Goal: Task Accomplishment & Management: Use online tool/utility

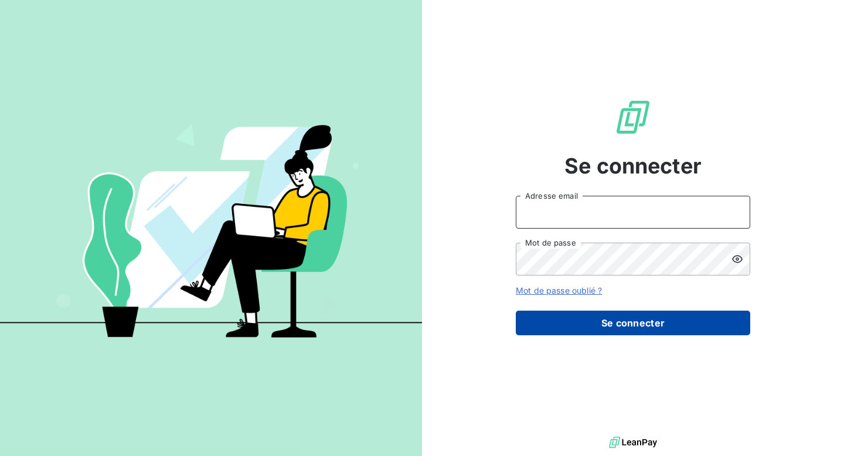
type input "[EMAIL_ADDRESS][DOMAIN_NAME]"
click at [618, 326] on button "Se connecter" at bounding box center [633, 323] width 234 height 25
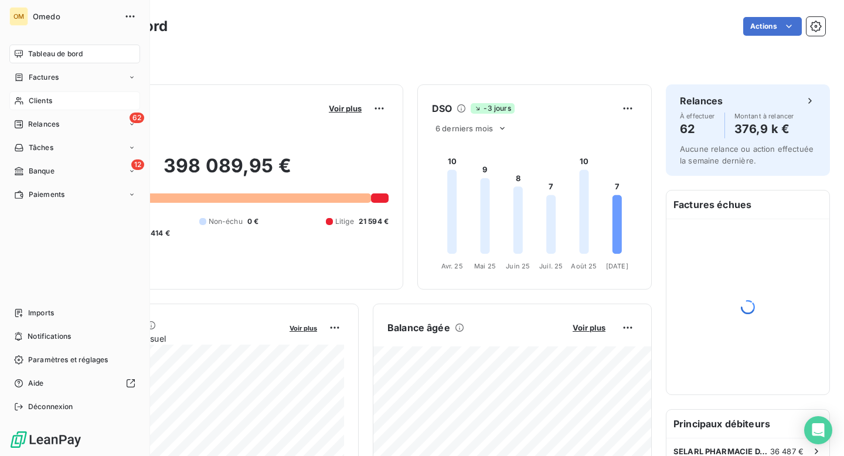
click at [35, 101] on span "Clients" at bounding box center [40, 101] width 23 height 11
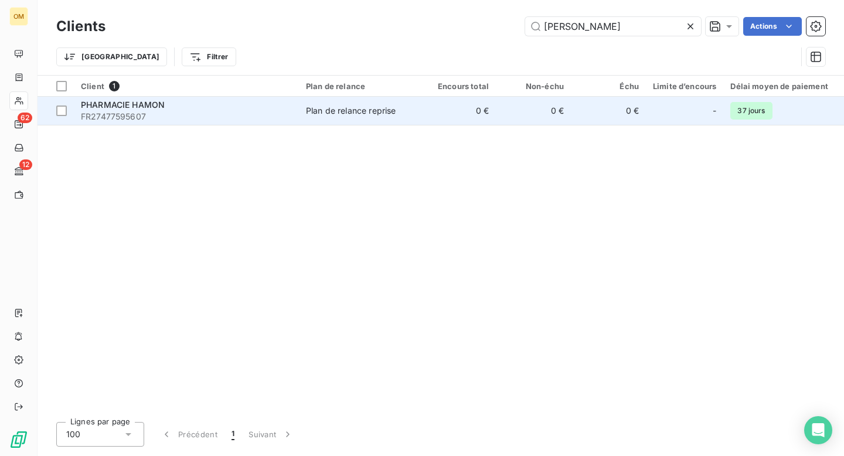
type input "[PERSON_NAME]"
click at [220, 111] on span "FR27477595607" at bounding box center [186, 117] width 211 height 12
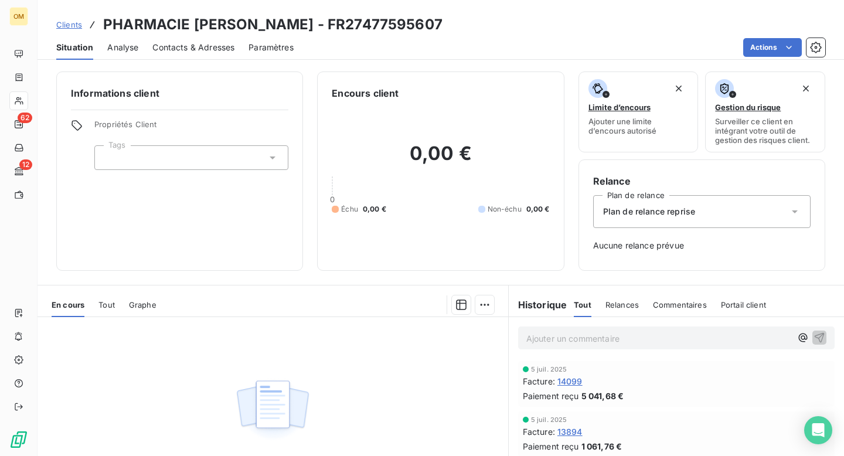
scroll to position [38, 0]
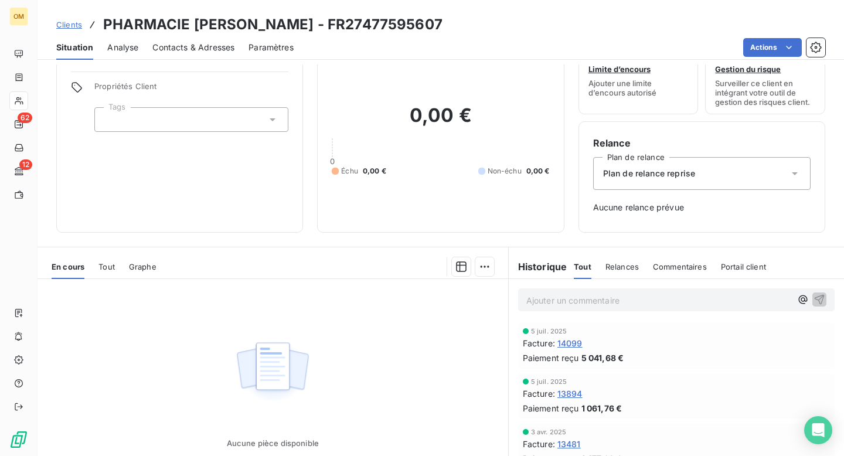
click at [574, 341] on span "14099" at bounding box center [569, 343] width 25 height 12
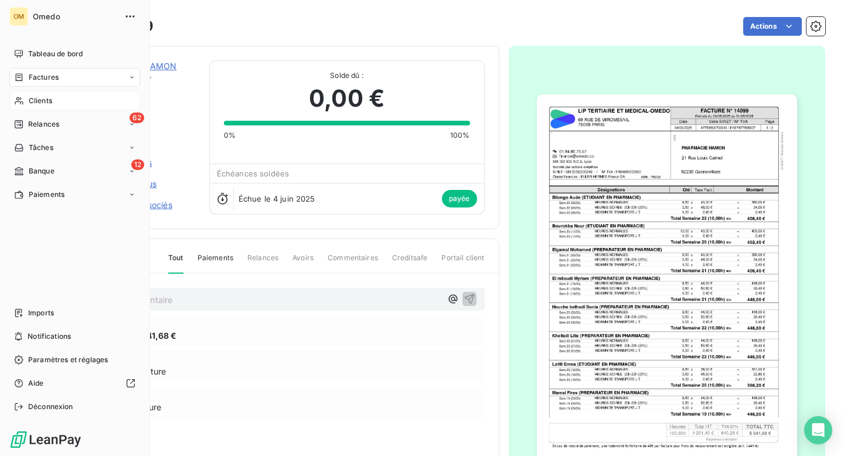
click at [40, 92] on div "Clients" at bounding box center [74, 100] width 131 height 19
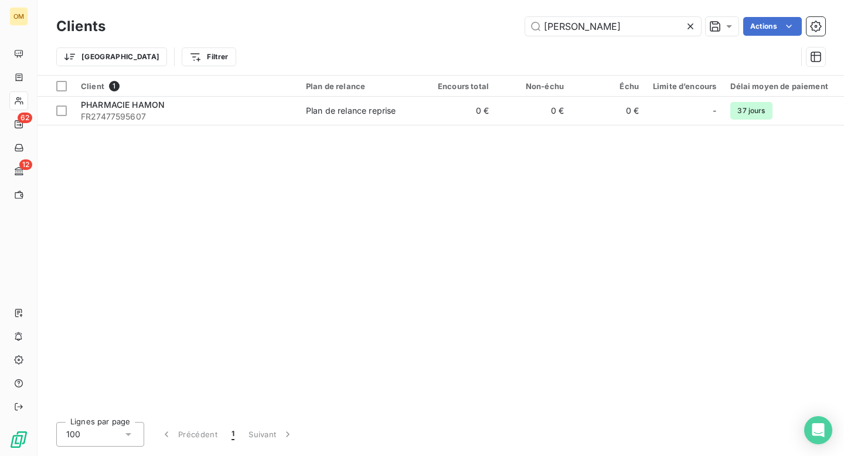
click at [692, 26] on icon at bounding box center [691, 27] width 12 height 12
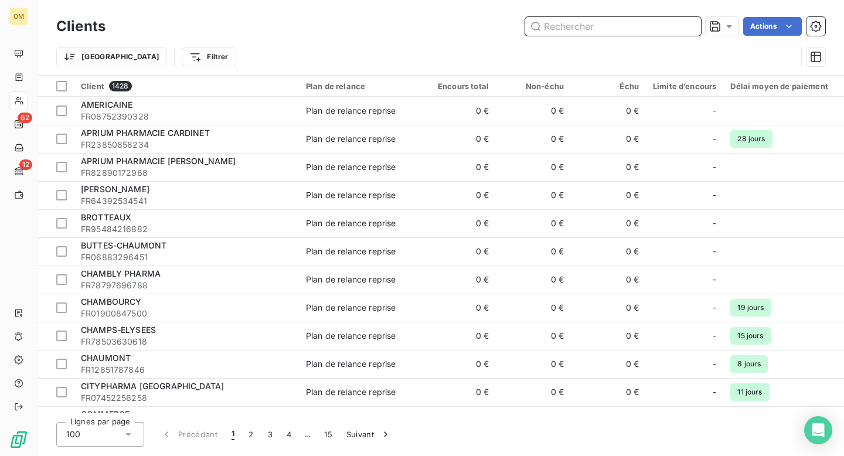
click at [654, 26] on input "text" at bounding box center [613, 26] width 176 height 19
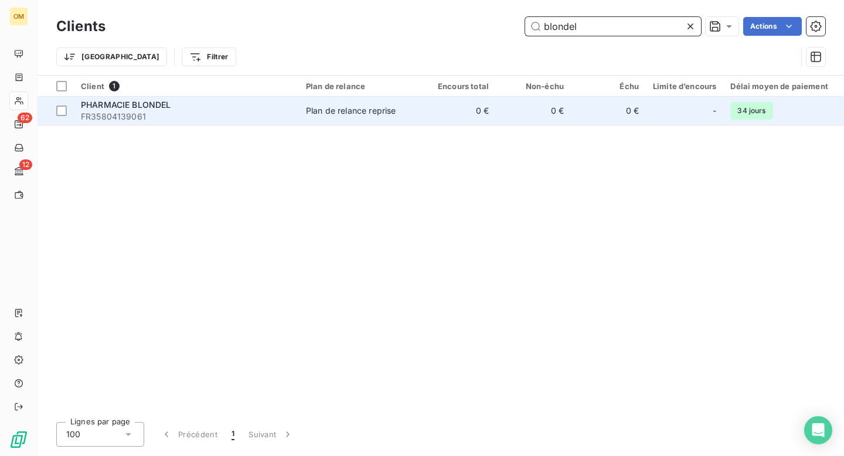
type input "blondel"
click at [446, 109] on td "0 €" at bounding box center [458, 111] width 75 height 28
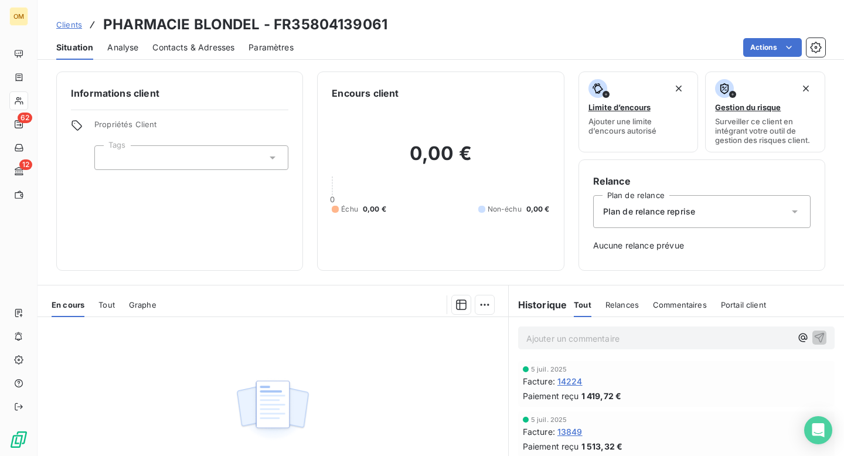
click at [575, 380] on span "14224" at bounding box center [569, 381] width 25 height 12
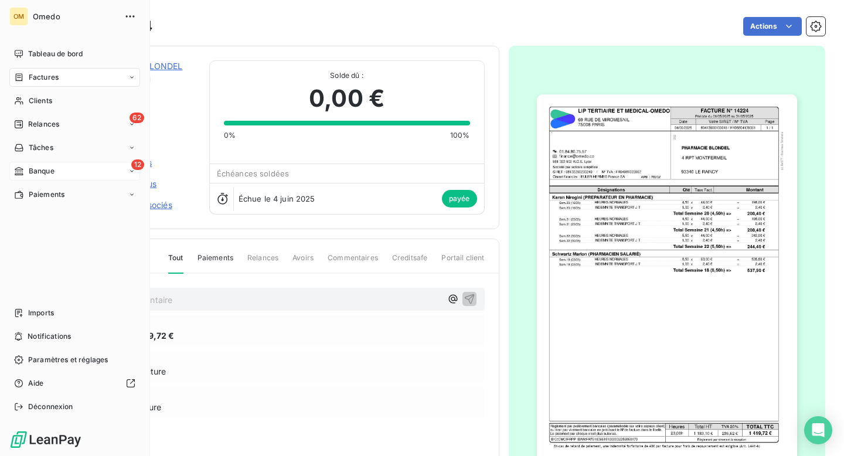
click at [28, 172] on div "Banque" at bounding box center [34, 171] width 40 height 11
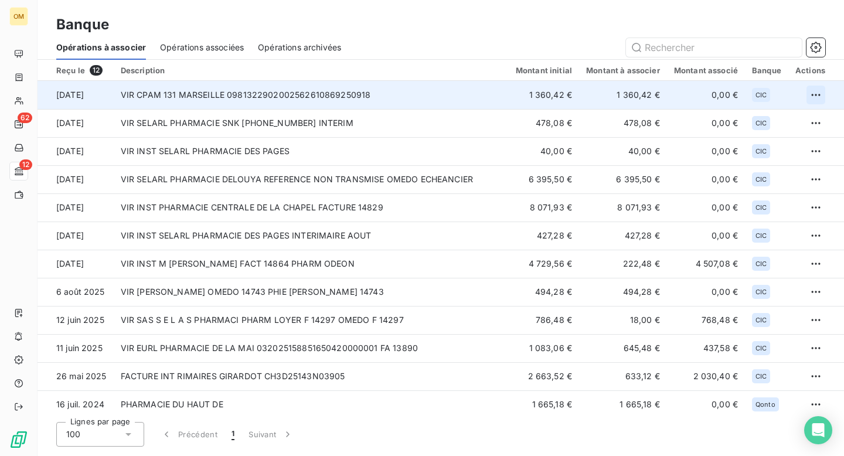
click at [820, 91] on html "OM 62 12 Banque Opérations à associer Opérations associées Opérations archivées…" at bounding box center [422, 228] width 844 height 456
click at [774, 118] on div "Archiver l’opération" at bounding box center [770, 120] width 90 height 19
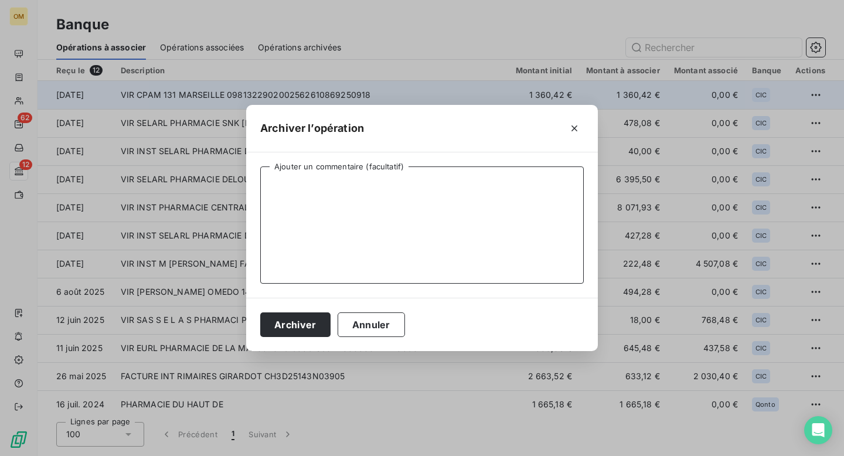
click at [505, 201] on textarea "Ajouter un commentaire (facultatif)" at bounding box center [422, 224] width 324 height 117
type textarea "."
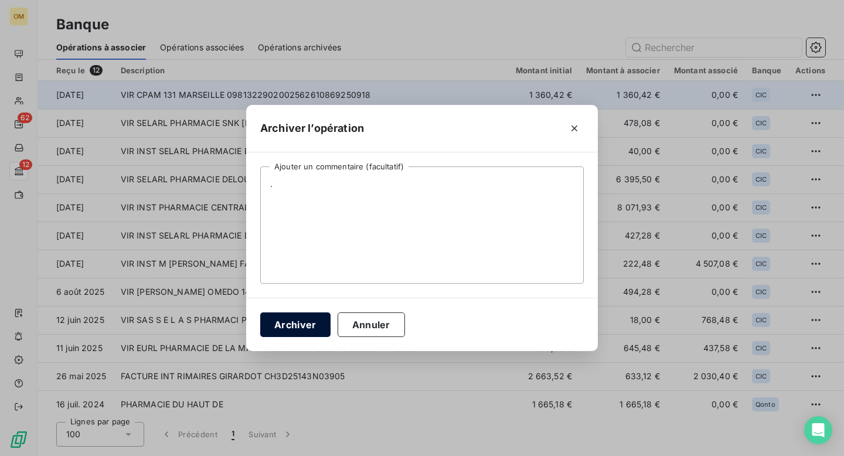
click at [291, 321] on button "Archiver" at bounding box center [295, 324] width 70 height 25
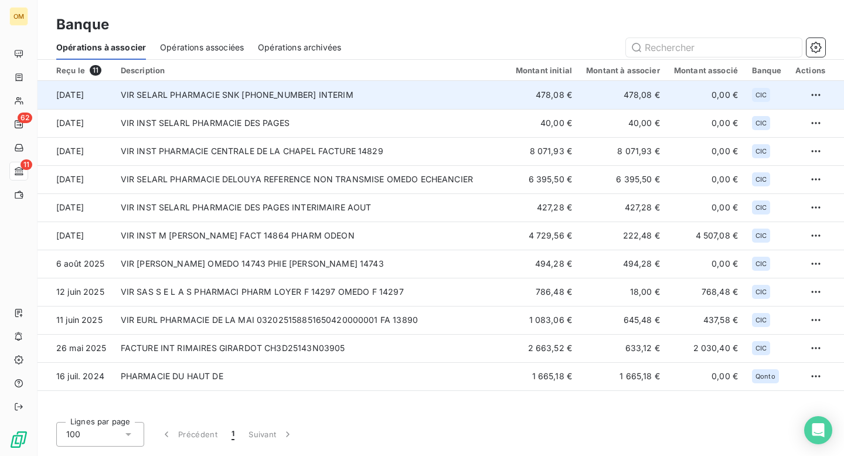
click at [291, 105] on td "VIR SELARL PHARMACIE SNK [PHONE_NUMBER] INTERIM" at bounding box center [311, 95] width 395 height 28
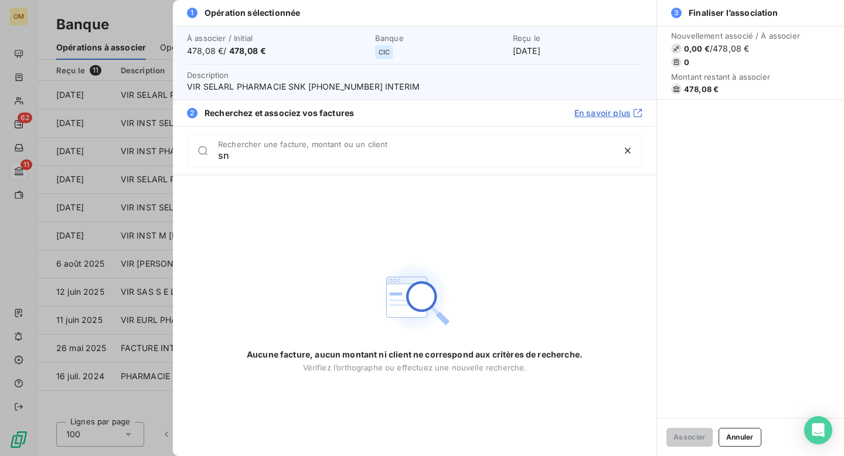
type input "s"
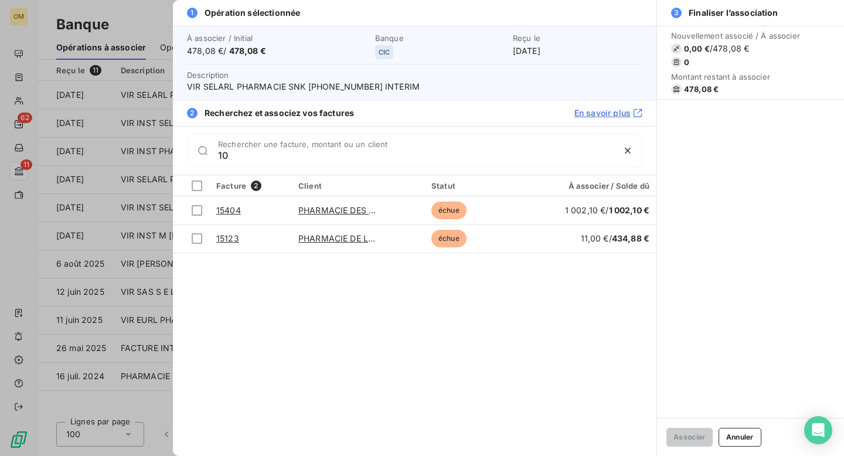
type input "1"
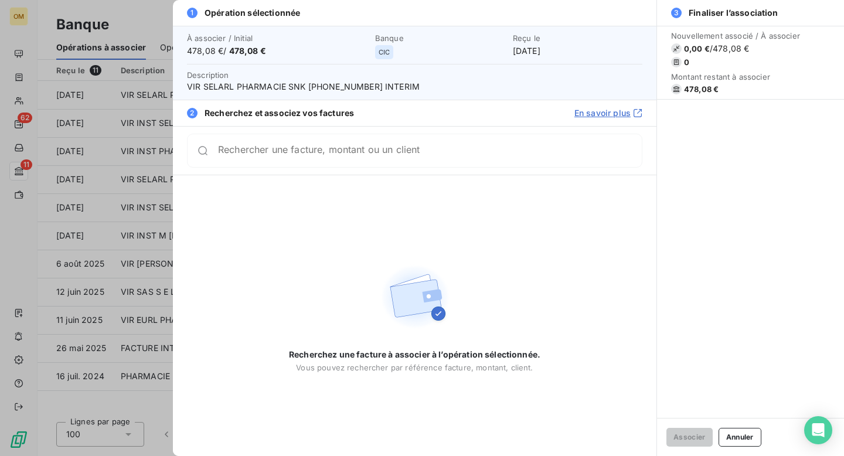
click at [165, 102] on div at bounding box center [422, 228] width 844 height 456
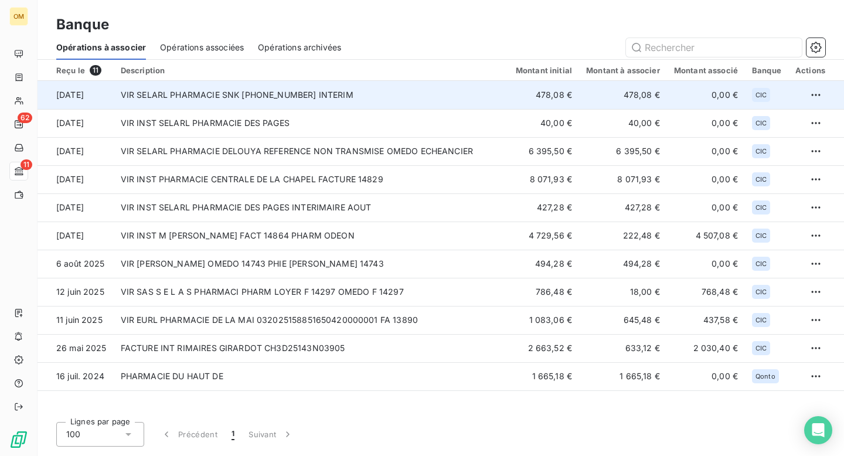
click at [272, 98] on td "VIR SELARL PHARMACIE SNK [PHONE_NUMBER] INTERIM" at bounding box center [311, 95] width 395 height 28
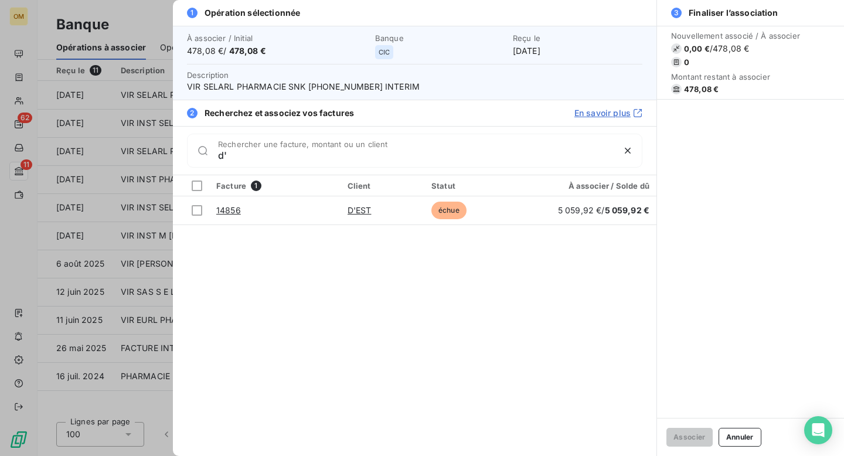
type input "d"
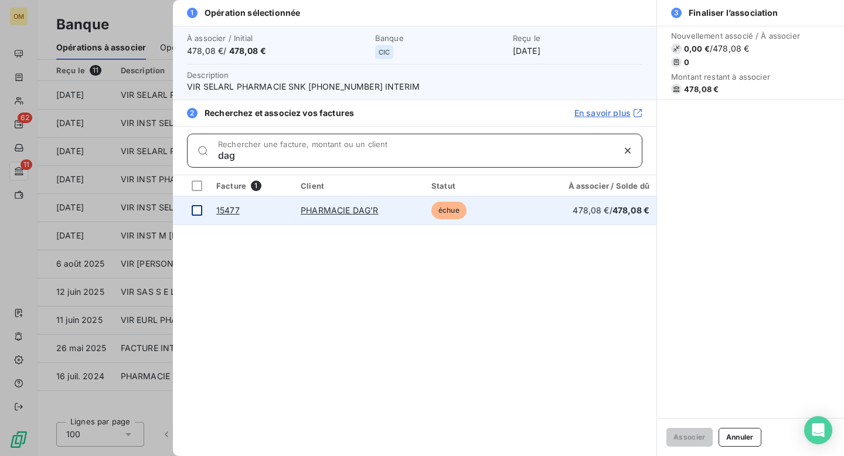
type input "dag"
click at [198, 206] on div at bounding box center [197, 210] width 11 height 11
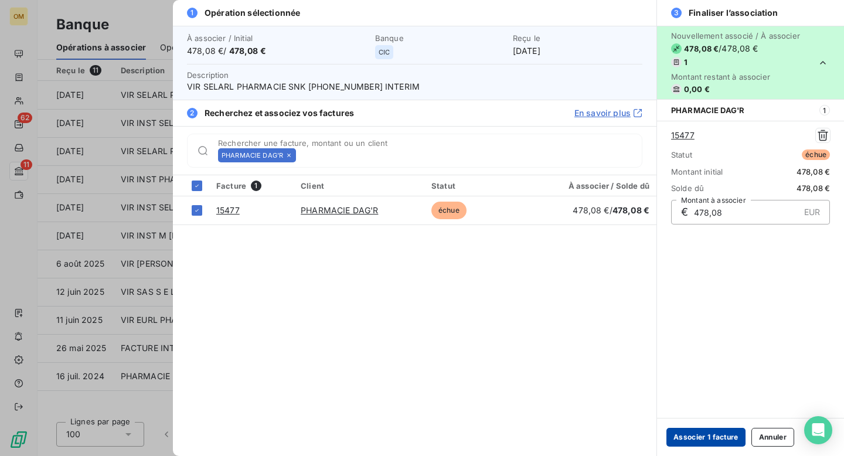
click at [709, 436] on button "Associer 1 facture" at bounding box center [706, 437] width 79 height 19
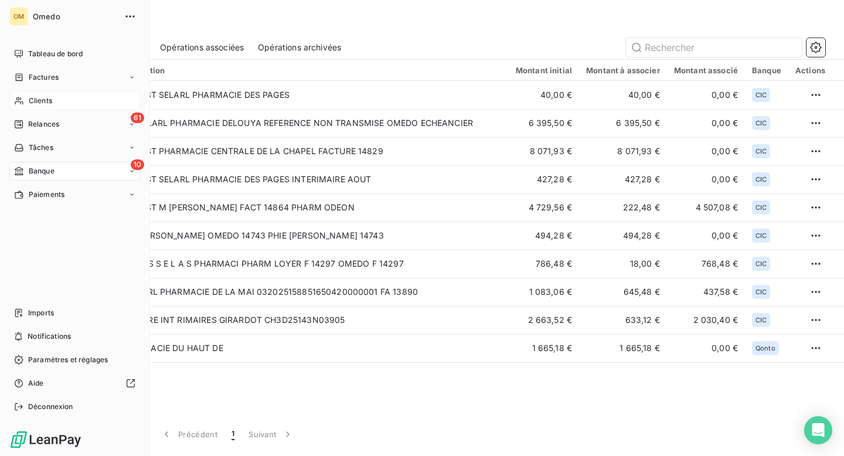
click at [40, 98] on span "Clients" at bounding box center [40, 101] width 23 height 11
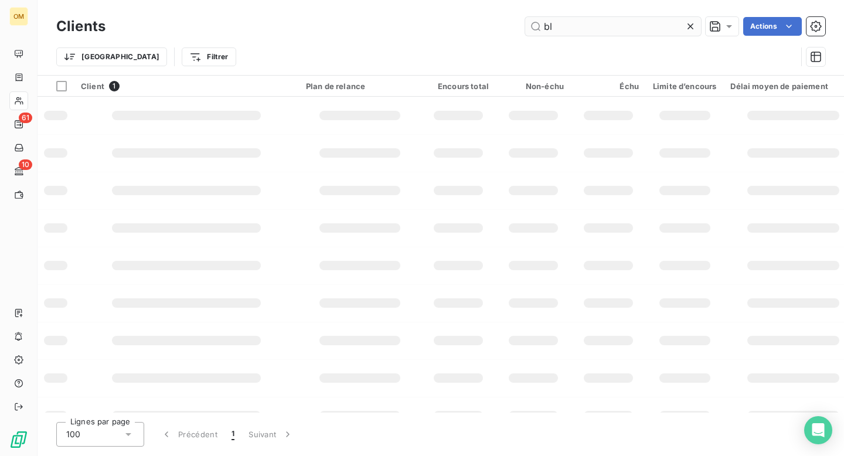
type input "b"
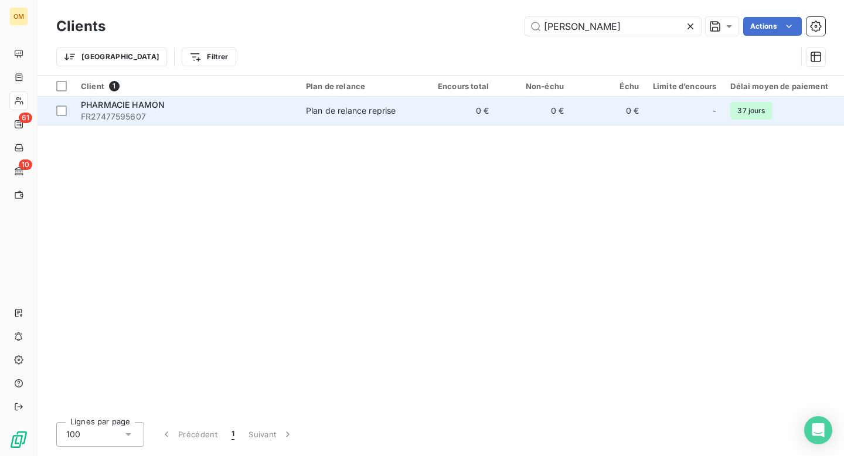
type input "[PERSON_NAME]"
click at [460, 113] on td "0 €" at bounding box center [458, 111] width 75 height 28
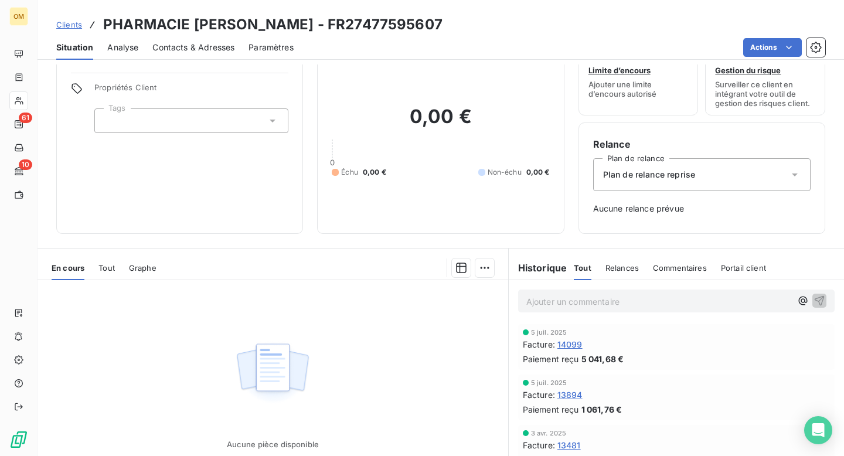
scroll to position [38, 0]
click at [579, 344] on span "14099" at bounding box center [569, 343] width 25 height 12
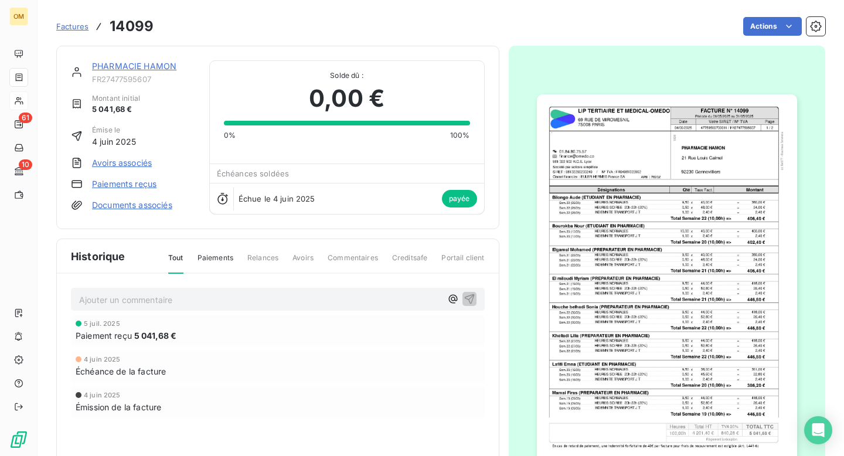
click at [804, 55] on html "OM 61 10 Factures 14099 Actions PHARMACIE [PERSON_NAME] FR27477595607 Montant i…" at bounding box center [422, 228] width 844 height 456
click at [810, 27] on icon "button" at bounding box center [816, 27] width 12 height 12
click at [111, 205] on link "Documents associés" at bounding box center [132, 205] width 80 height 12
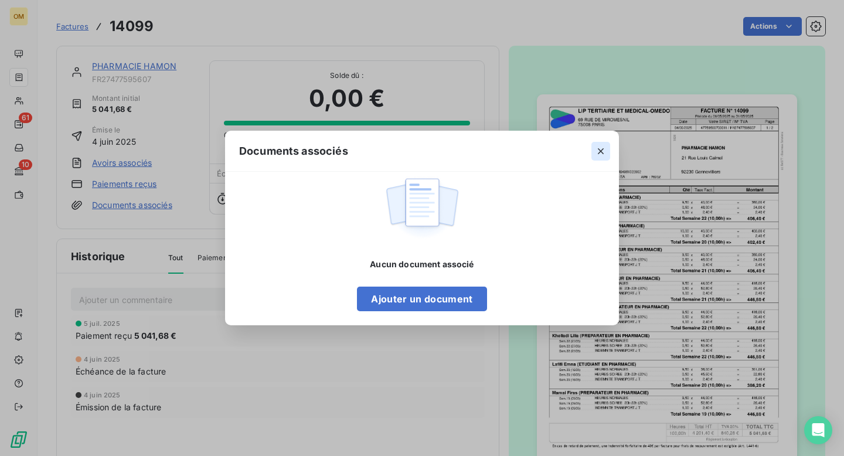
click at [596, 149] on icon "button" at bounding box center [601, 151] width 12 height 12
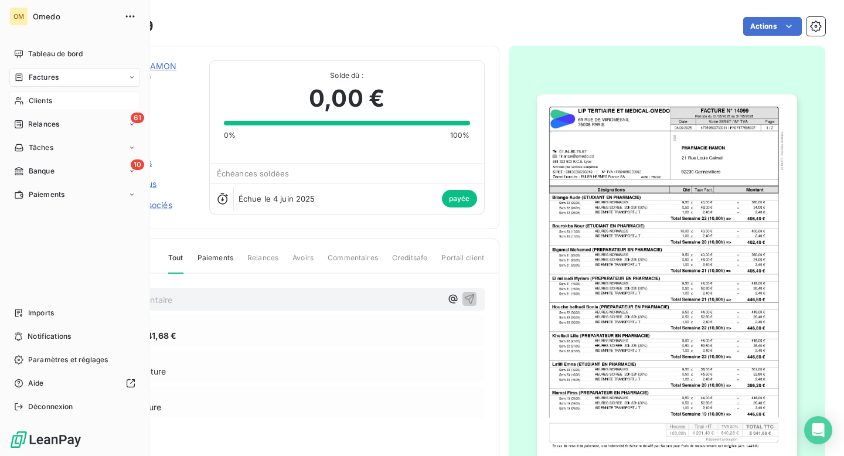
click at [34, 103] on span "Clients" at bounding box center [40, 101] width 23 height 11
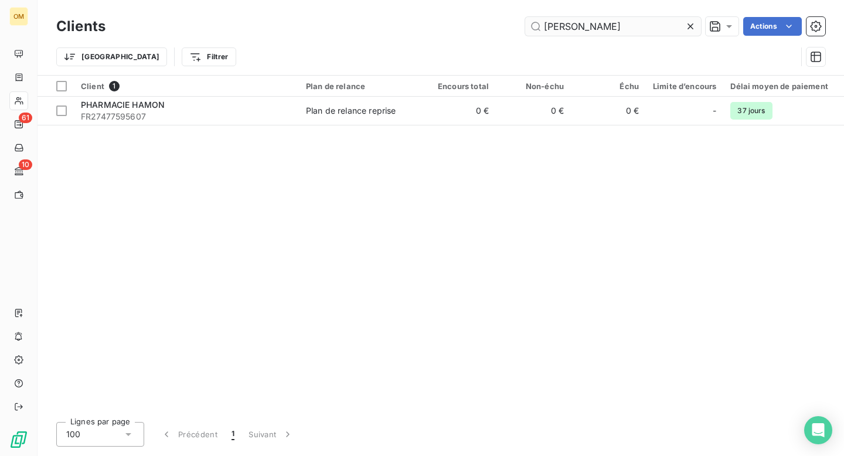
drag, startPoint x: 583, startPoint y: 25, endPoint x: 538, endPoint y: 24, distance: 45.1
click at [538, 24] on input "[PERSON_NAME]" at bounding box center [613, 26] width 176 height 19
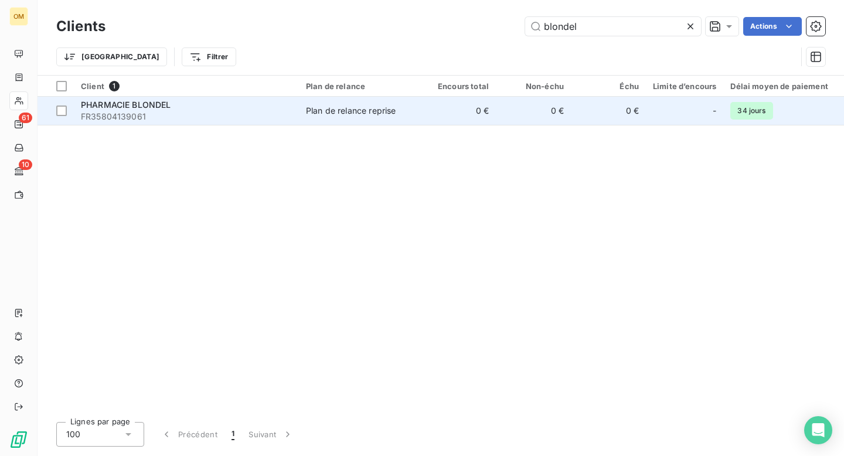
type input "blondel"
click at [441, 118] on td "0 €" at bounding box center [458, 111] width 75 height 28
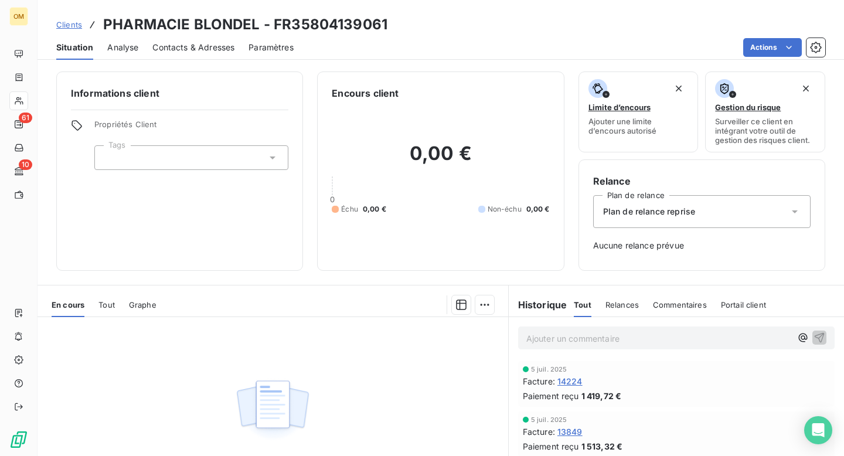
click at [569, 380] on span "14224" at bounding box center [569, 381] width 25 height 12
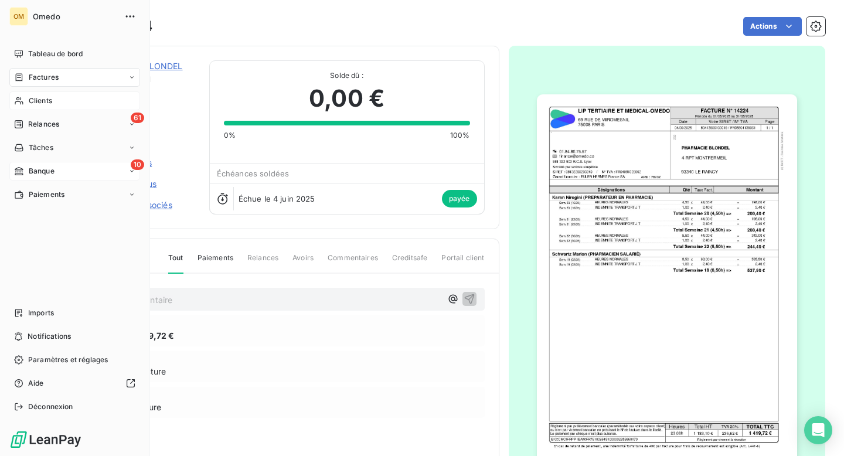
click at [35, 172] on span "Banque" at bounding box center [42, 171] width 26 height 11
